Goal: Transaction & Acquisition: Purchase product/service

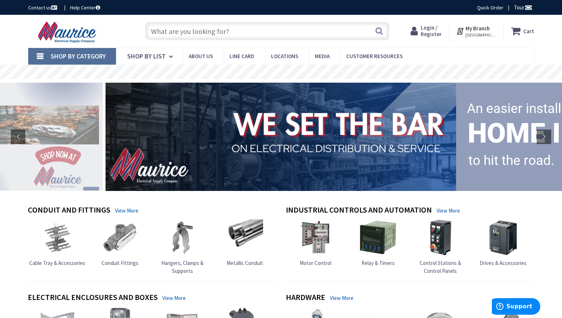
type input "NSI WAGS-500-8 WRAPRND SPLC KIT"
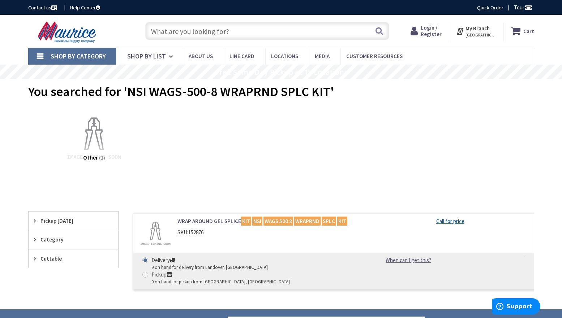
click at [240, 229] on div "SKU: 152876" at bounding box center [269, 233] width 184 height 8
click at [190, 220] on link "WRAP AROUND GEL SPLICE KIT NSI WAGS 500 8 WRAPRND SPLC KIT" at bounding box center [269, 221] width 184 height 8
